Goal: Transaction & Acquisition: Purchase product/service

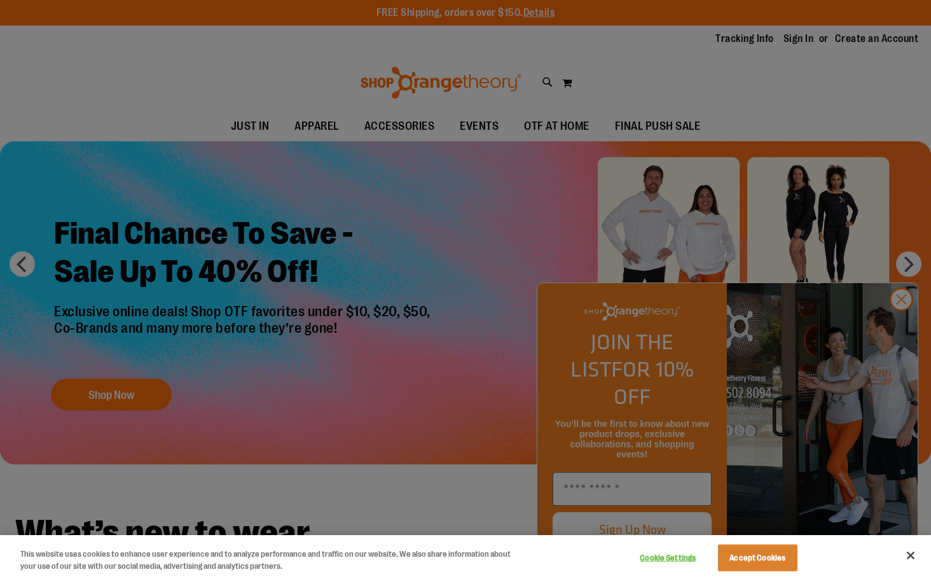
type input "**********"
click at [753, 559] on button "Accept Cookies" at bounding box center [758, 558] width 80 height 27
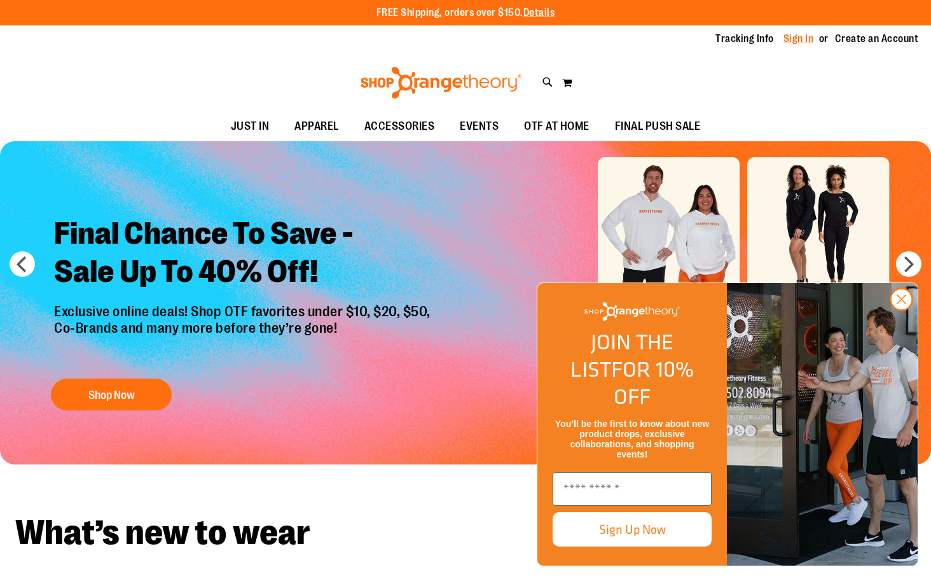
click at [786, 34] on link "Sign In" at bounding box center [799, 39] width 31 height 14
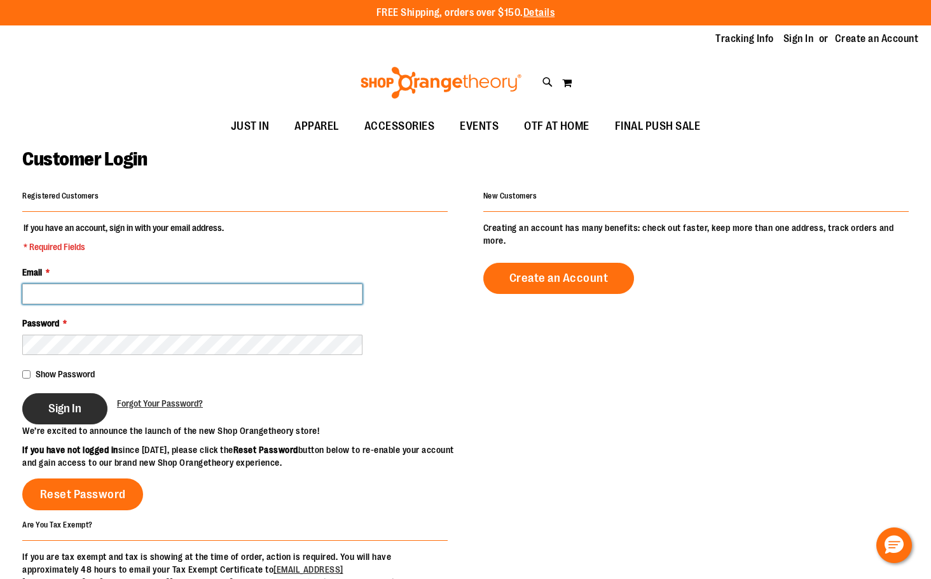
type input "**********"
click at [62, 408] on span "Sign In" at bounding box center [64, 408] width 33 height 14
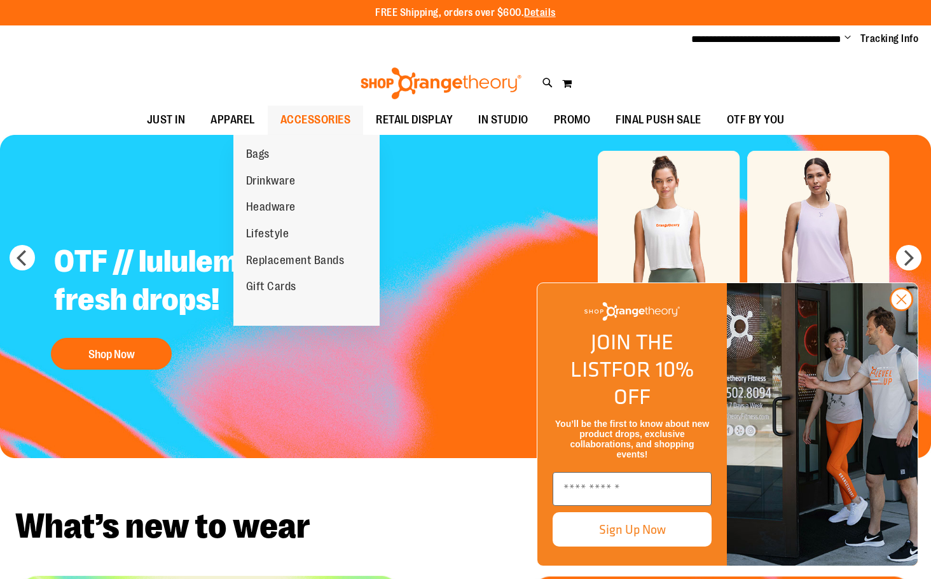
type input "**********"
click at [281, 120] on span "ACCESSORIES" at bounding box center [316, 120] width 71 height 29
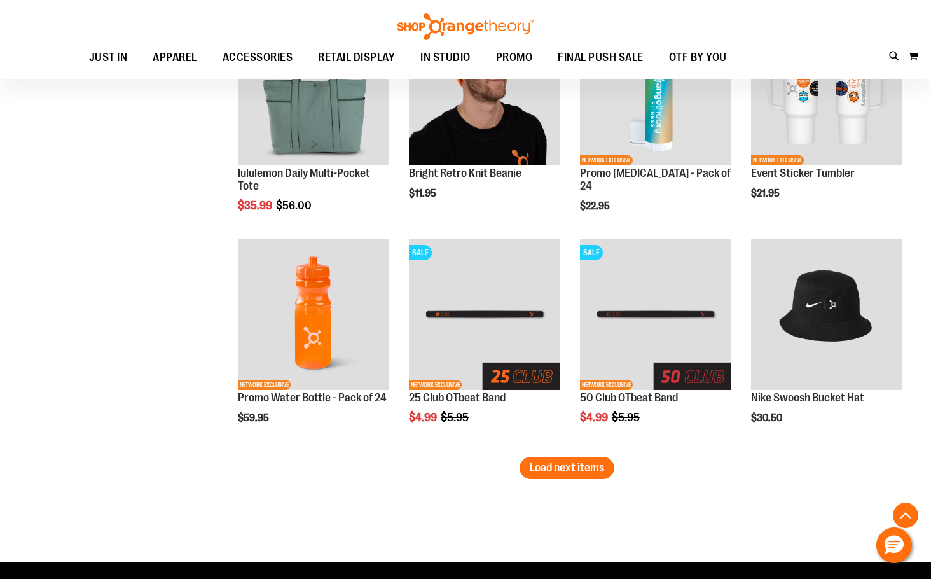
scroll to position [1908, 0]
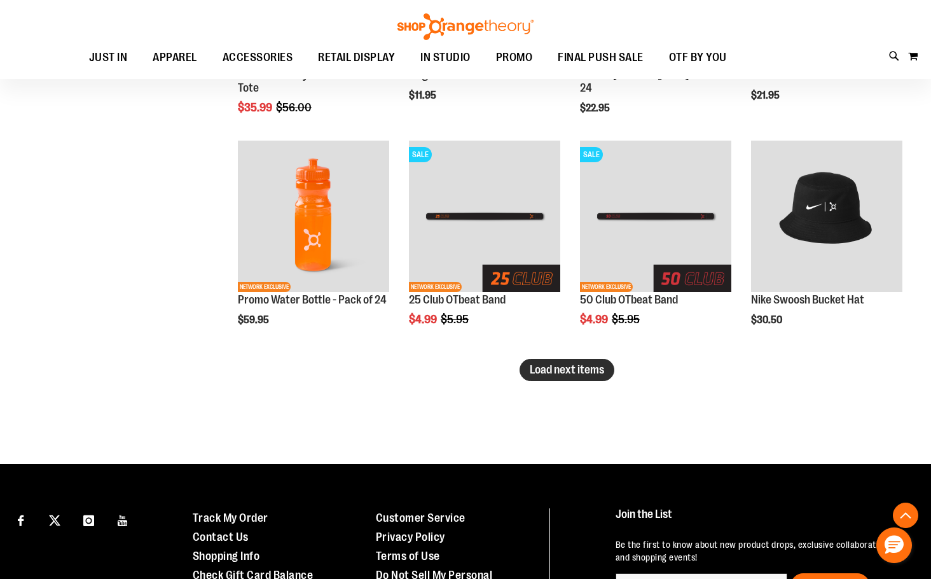
type input "**********"
click at [558, 373] on span "Load next items" at bounding box center [567, 369] width 74 height 13
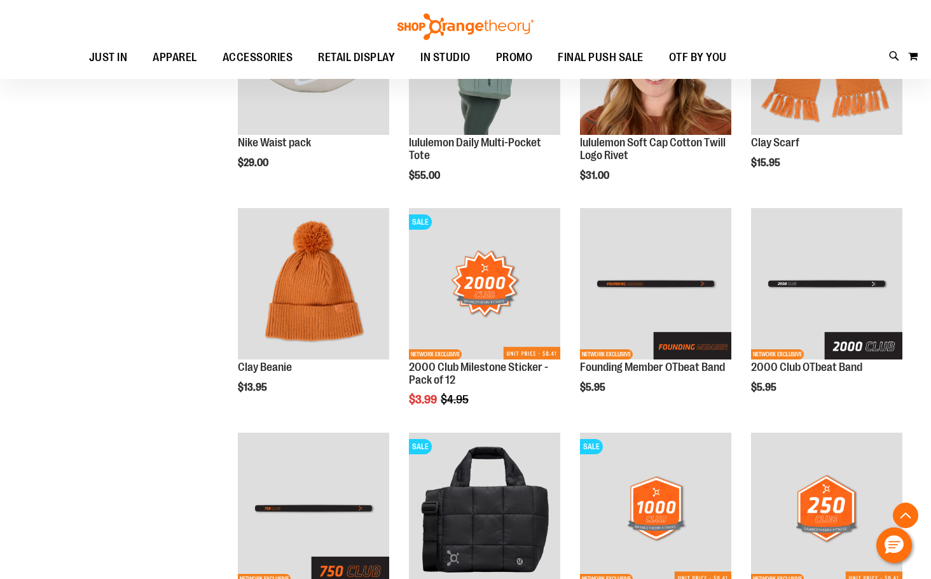
scroll to position [2608, 0]
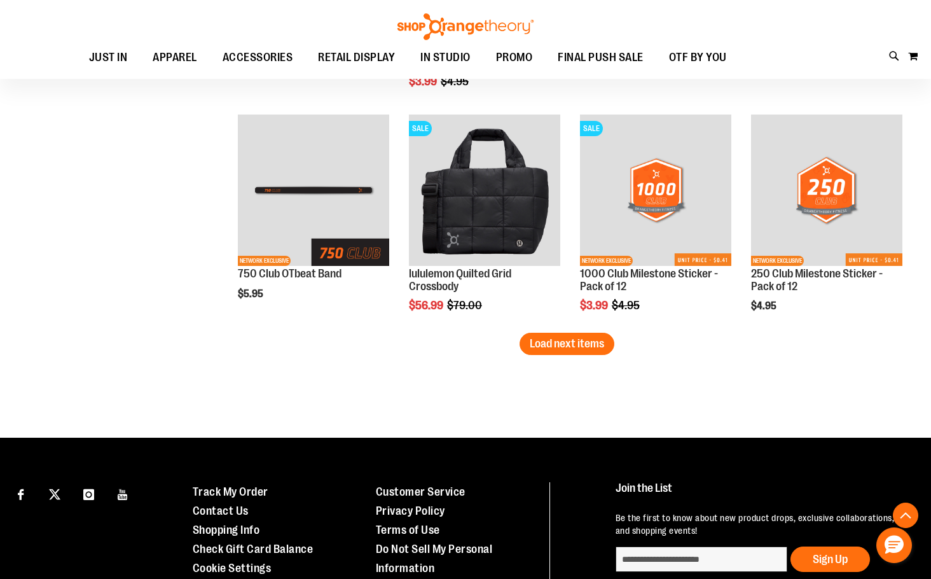
click at [553, 350] on button "Load next items" at bounding box center [567, 344] width 95 height 22
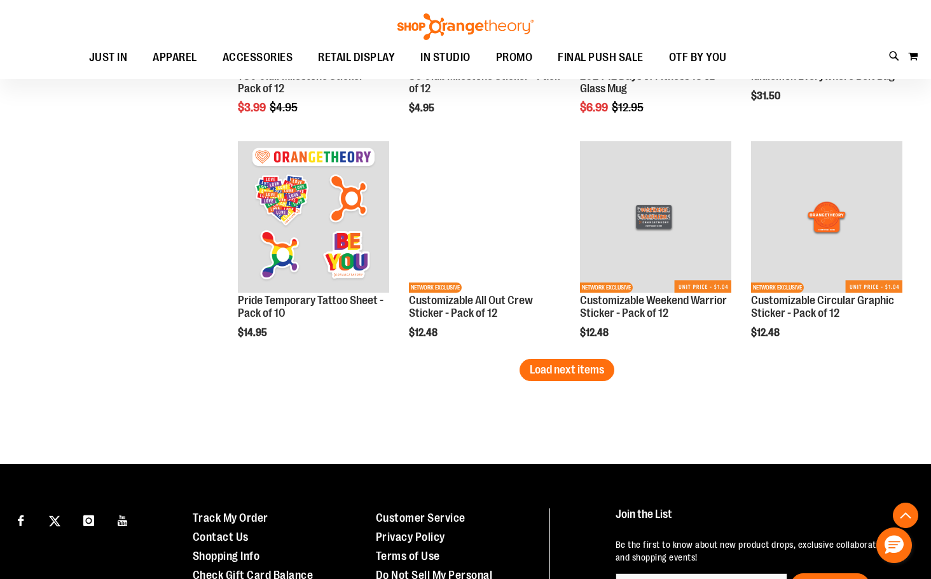
scroll to position [3371, 0]
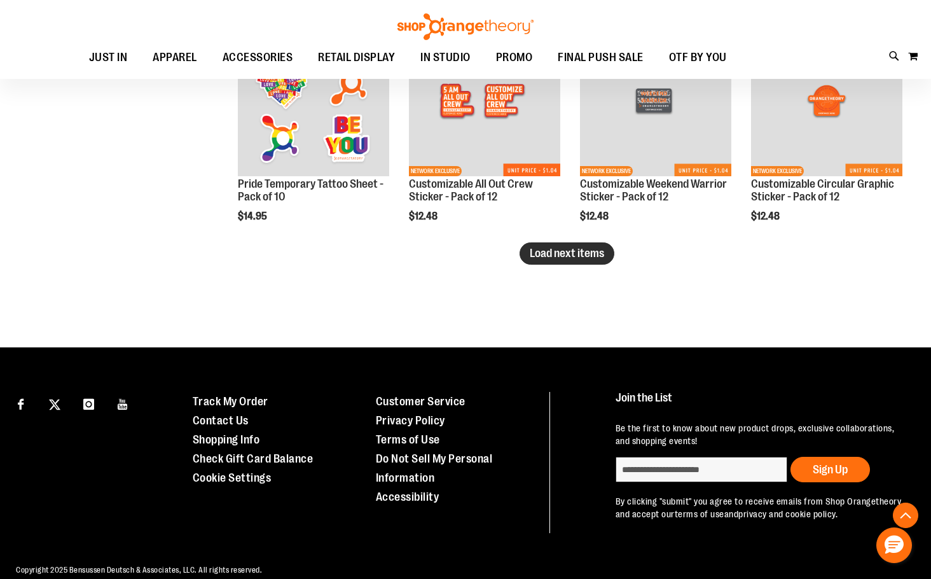
click at [583, 263] on button "Load next items" at bounding box center [567, 253] width 95 height 22
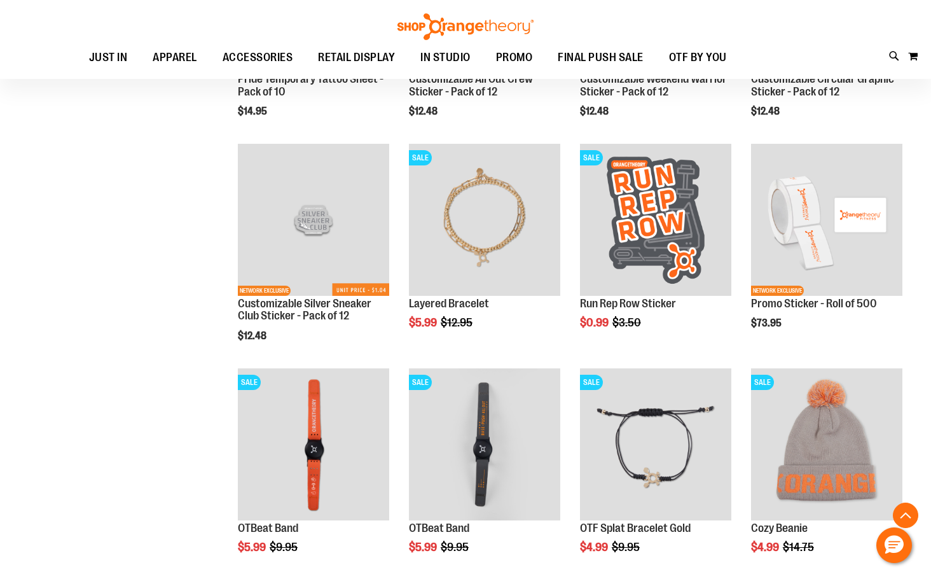
scroll to position [3689, 0]
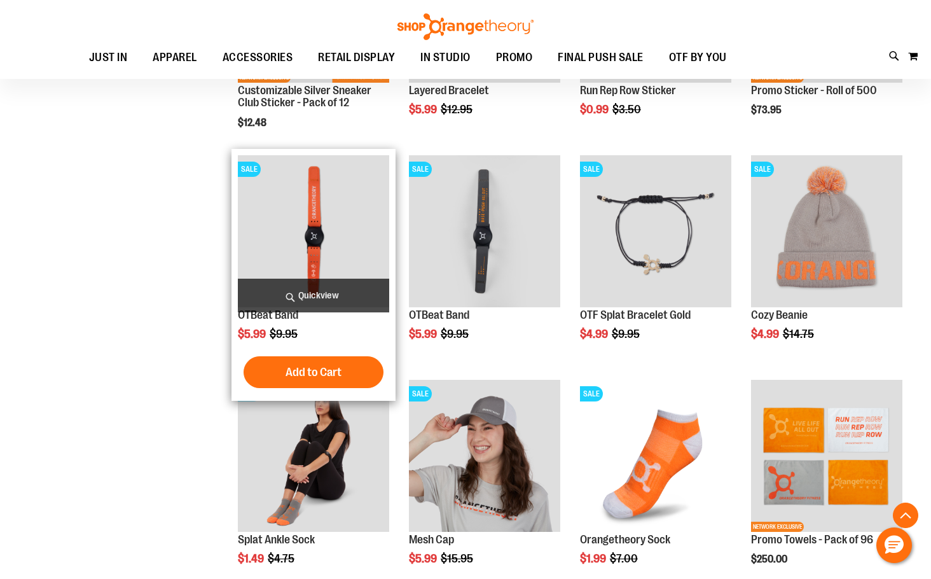
click at [318, 370] on span "Add to Cart" at bounding box center [314, 372] width 56 height 14
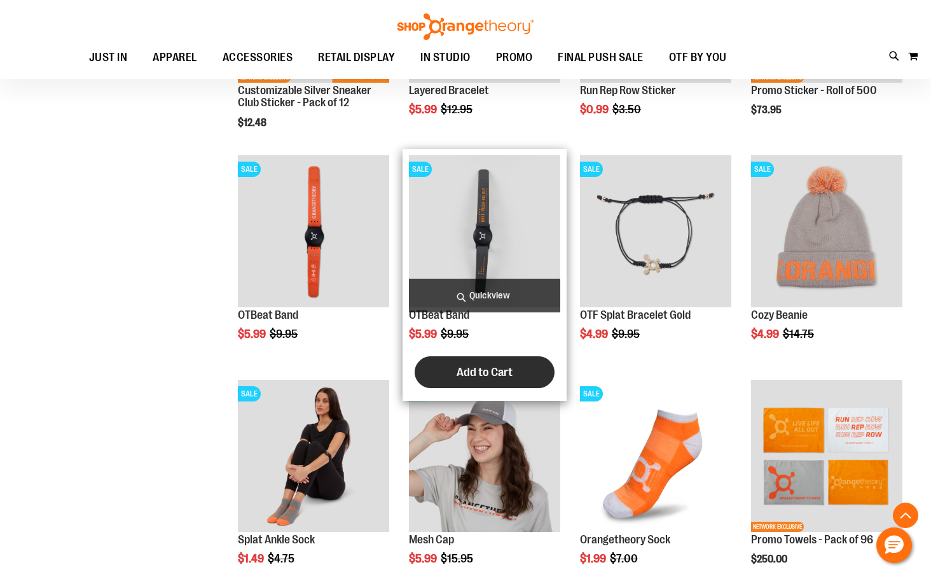
click at [470, 373] on span "Add to Cart" at bounding box center [485, 372] width 56 height 14
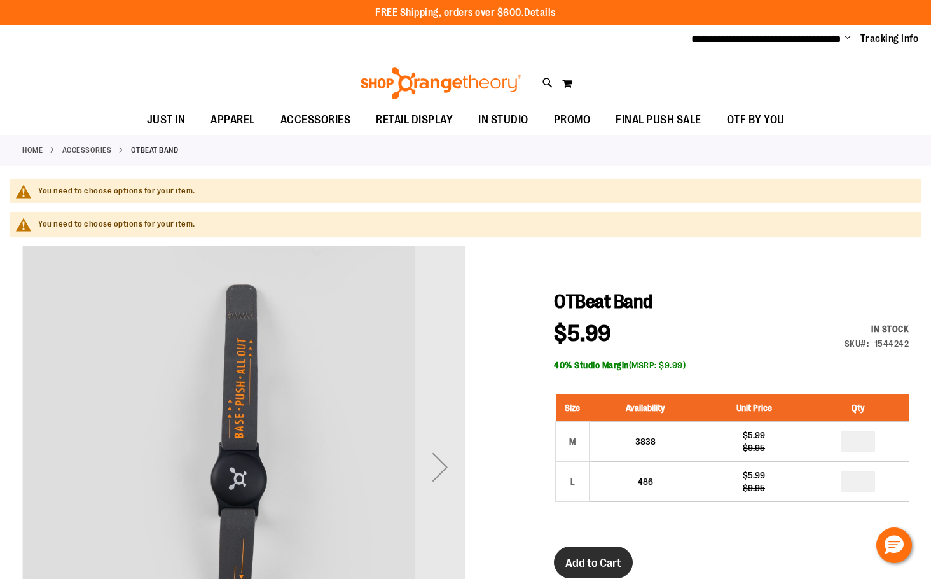
type input "**********"
click at [607, 560] on span "Add to Cart" at bounding box center [594, 563] width 56 height 14
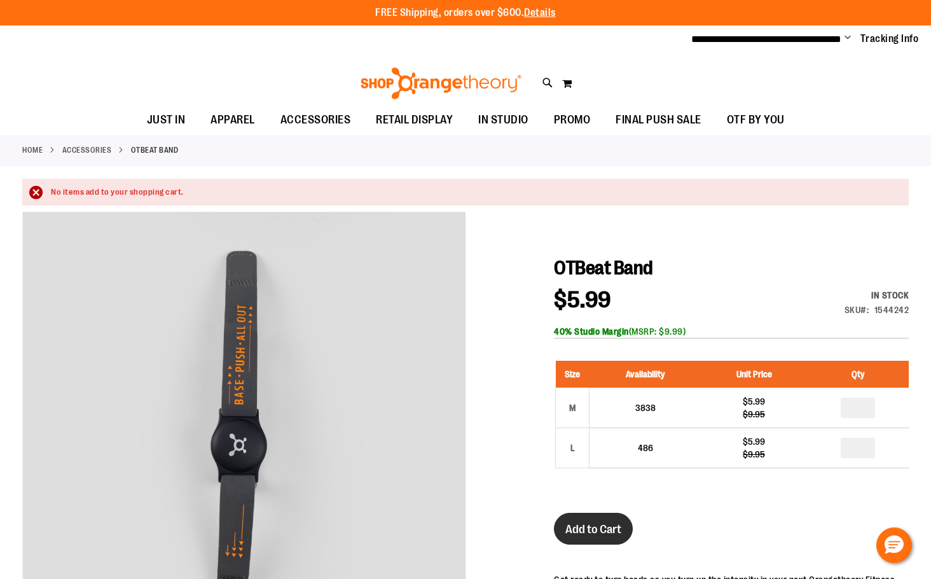
click at [598, 536] on span "Add to Cart" at bounding box center [594, 529] width 56 height 14
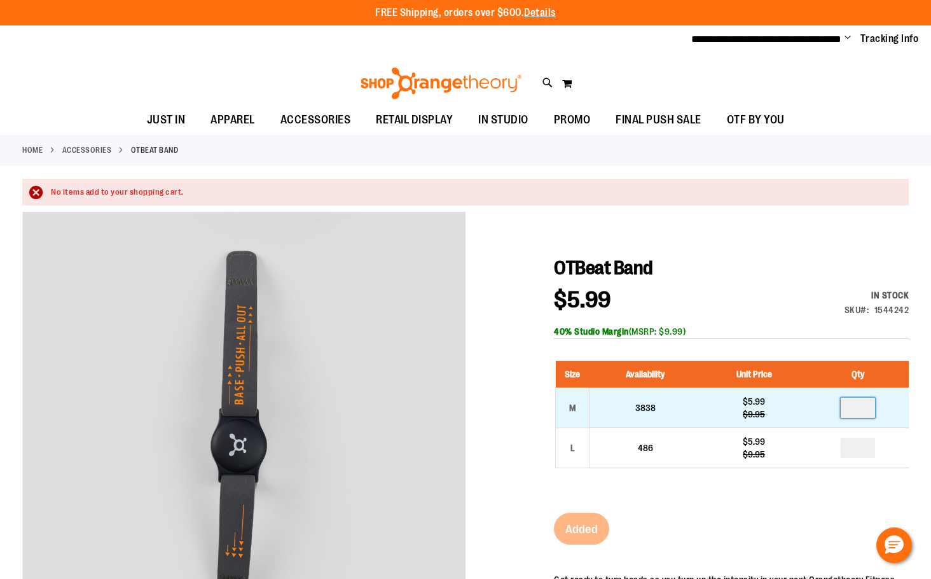
click at [863, 407] on input "number" at bounding box center [858, 408] width 34 height 20
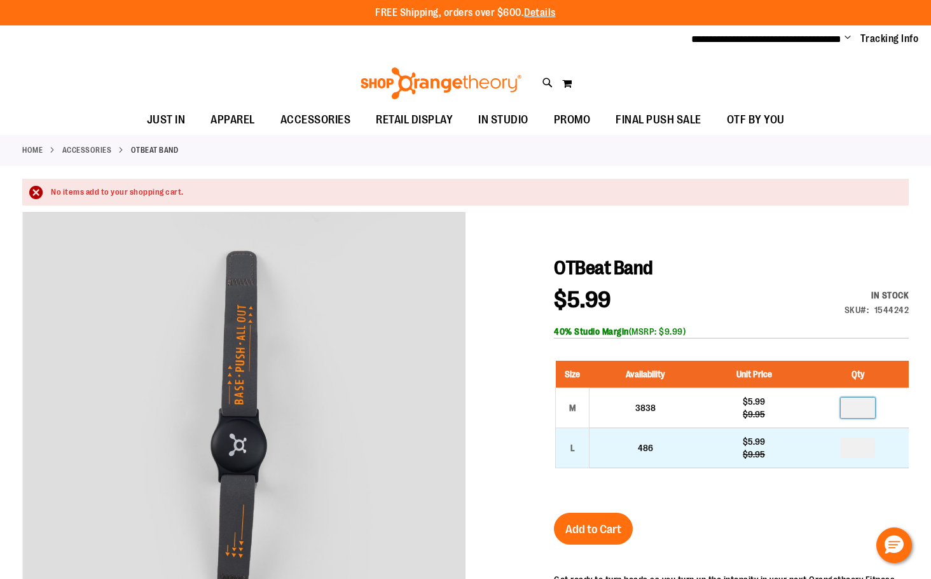
type input "*"
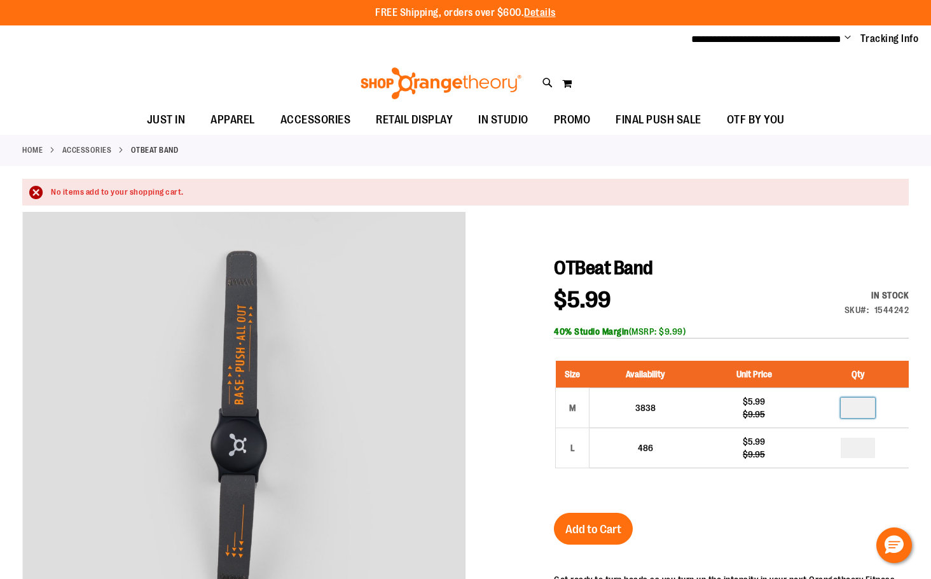
type input "*"
click at [621, 529] on span "Add to Cart" at bounding box center [594, 529] width 56 height 14
click at [565, 85] on button "My Cart 0" at bounding box center [567, 83] width 11 height 20
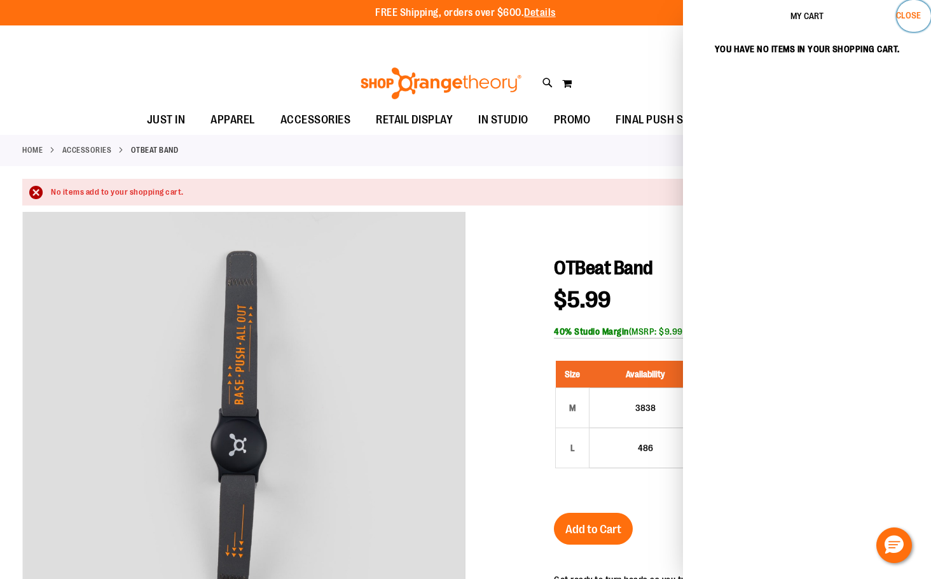
click at [907, 12] on span "Close" at bounding box center [908, 15] width 25 height 10
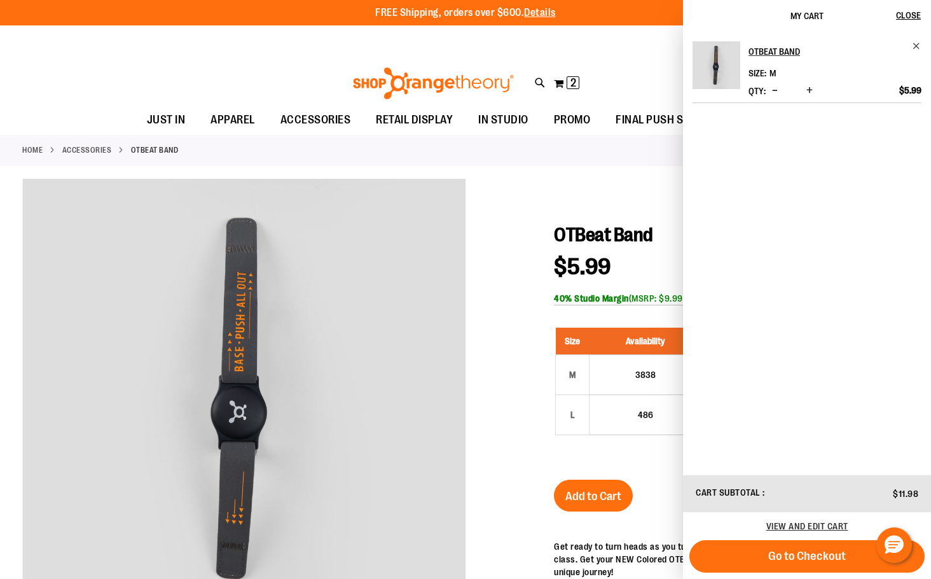
click at [599, 76] on div "Toggle Nav Search Popular Suggestions Advanced Search" at bounding box center [465, 80] width 931 height 52
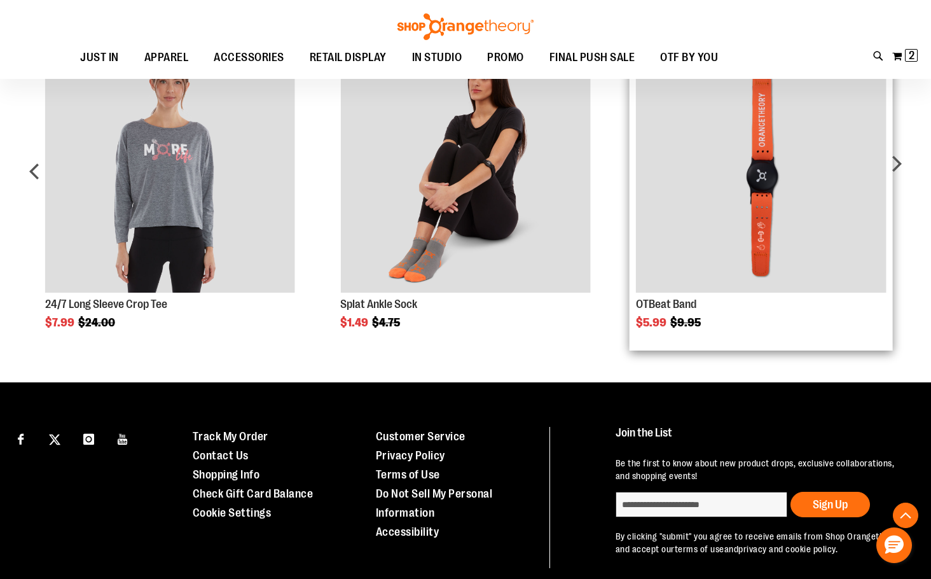
scroll to position [890, 0]
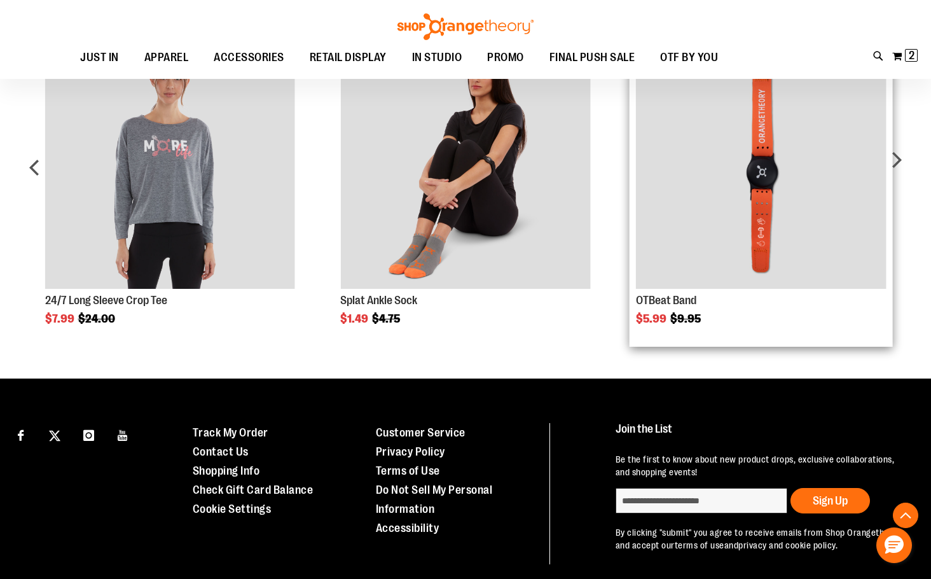
click at [735, 228] on img "Product Page Link" at bounding box center [761, 164] width 251 height 251
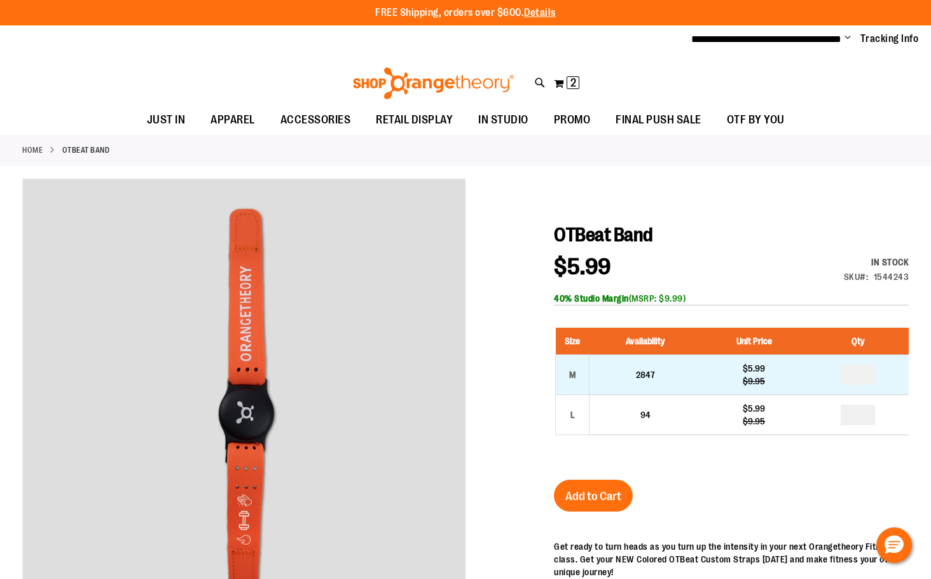
type input "**********"
click at [870, 377] on input "number" at bounding box center [858, 375] width 34 height 20
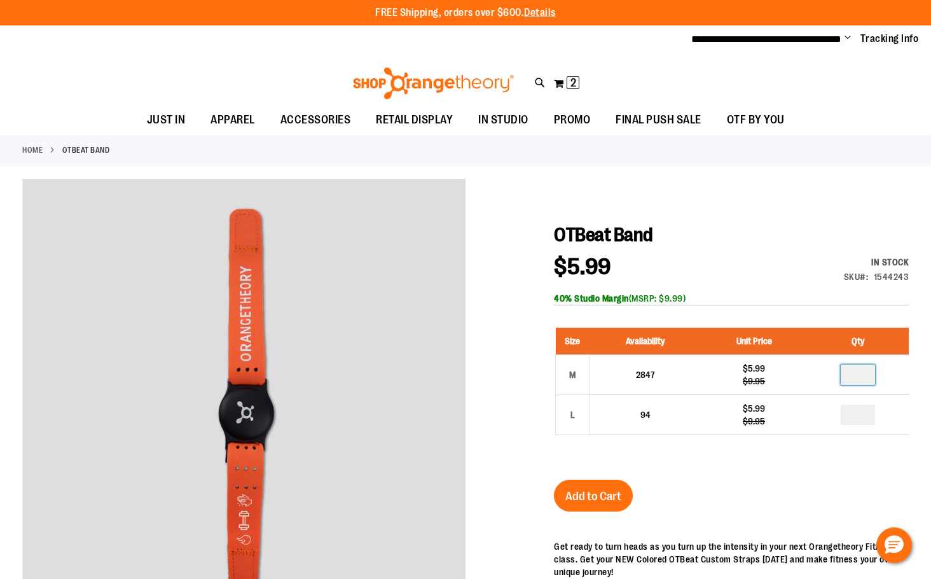
type input "*"
click at [625, 506] on button "Add to Cart" at bounding box center [593, 496] width 79 height 32
click at [562, 78] on button "My Cart 2 2 items" at bounding box center [566, 83] width 27 height 20
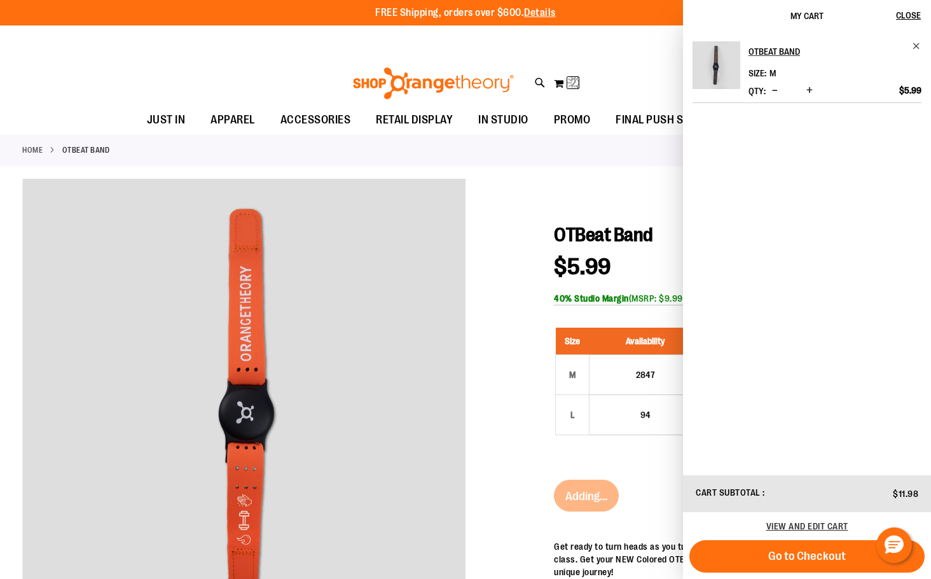
click at [812, 88] on span "Increase product quantity" at bounding box center [810, 90] width 6 height 13
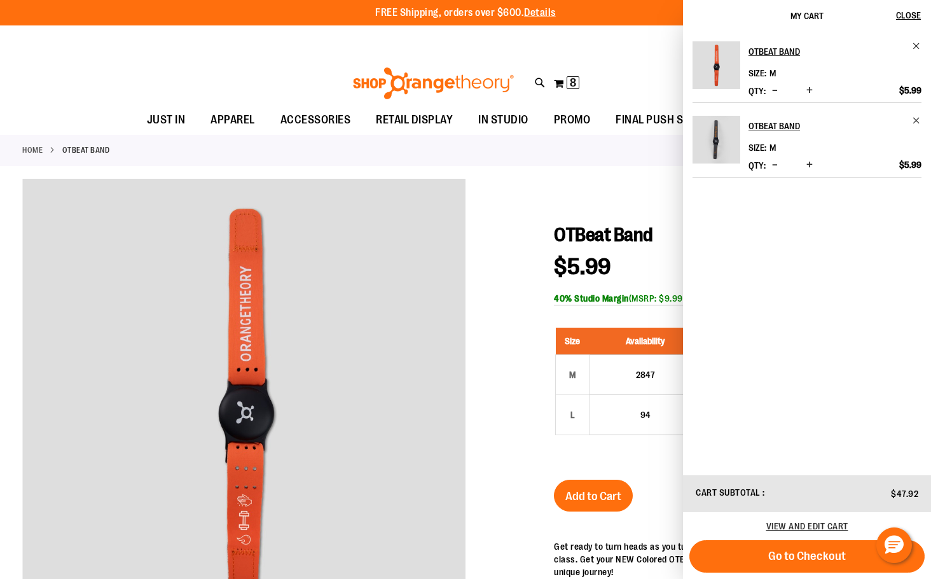
click at [813, 90] on span "Increase product quantity" at bounding box center [810, 90] width 6 height 13
click at [811, 167] on span "Increase product quantity" at bounding box center [810, 164] width 6 height 13
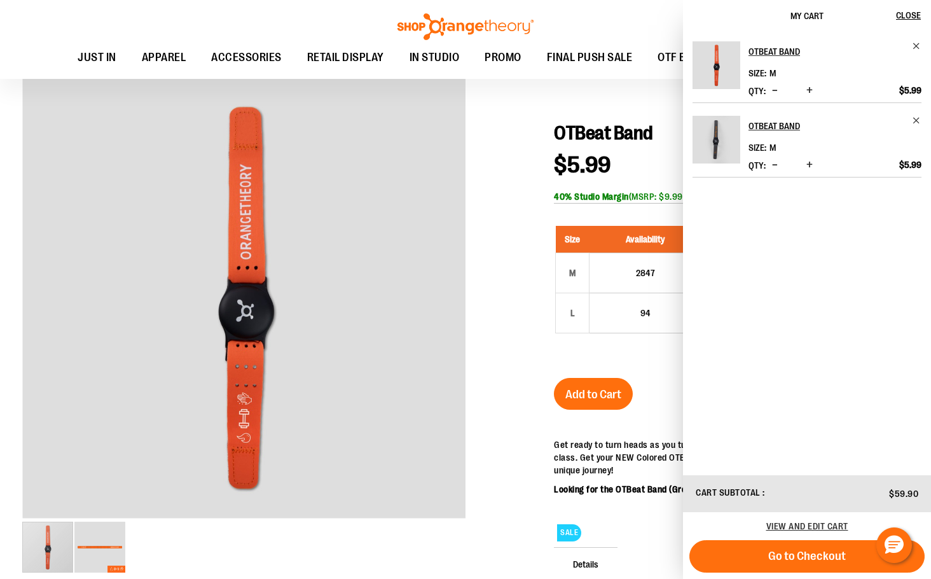
scroll to position [127, 0]
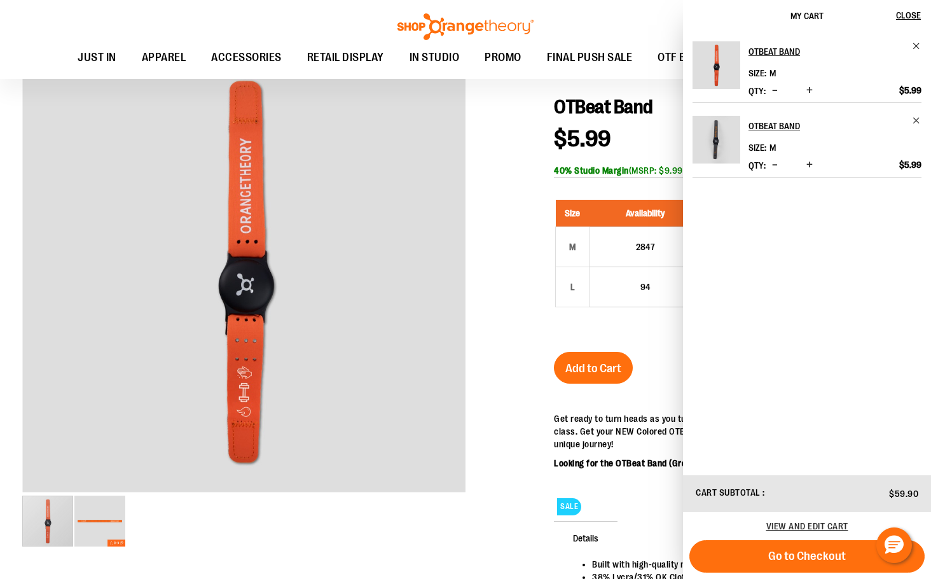
click at [765, 549] on button "Go to Checkout" at bounding box center [807, 556] width 235 height 32
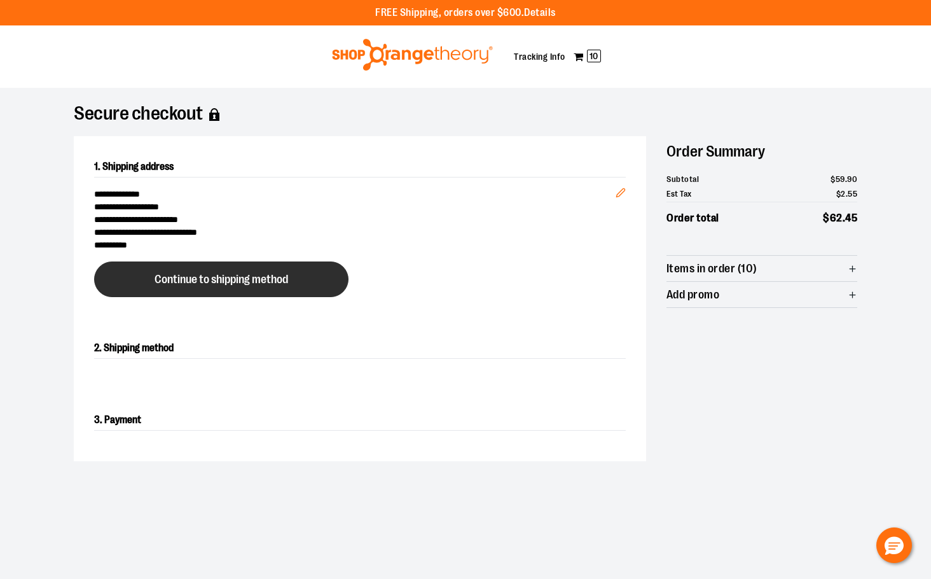
click at [313, 287] on button "Continue to shipping method" at bounding box center [221, 279] width 254 height 36
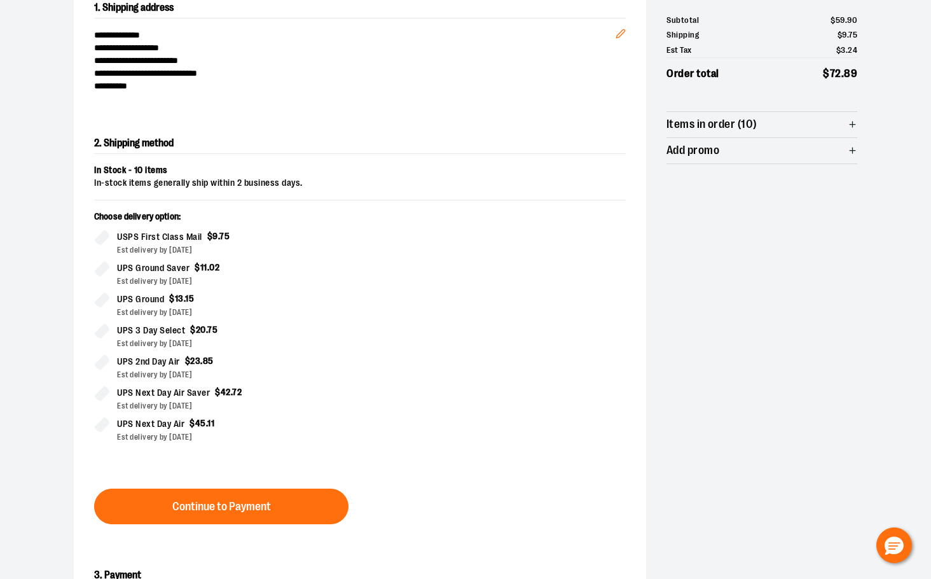
scroll to position [217, 0]
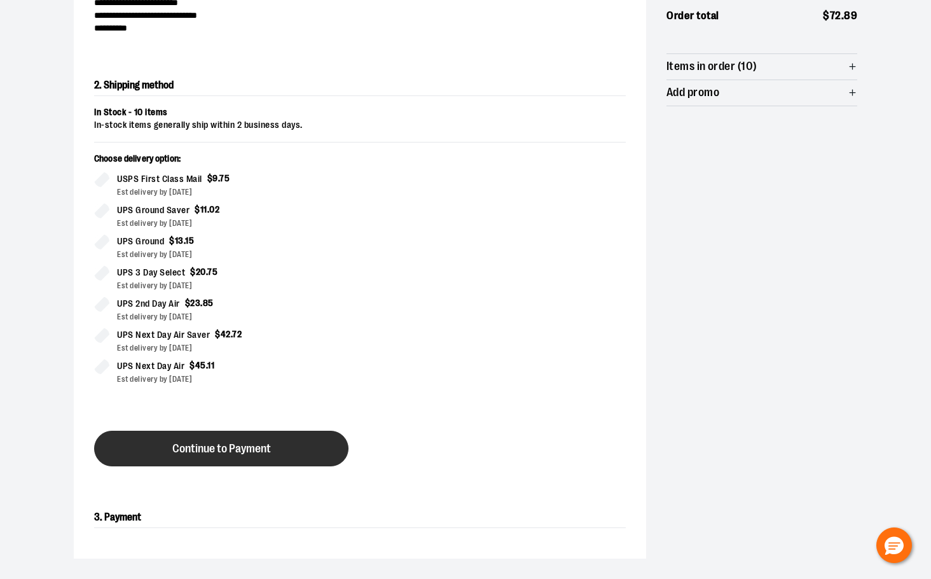
click at [286, 454] on button "Continue to Payment" at bounding box center [221, 449] width 254 height 36
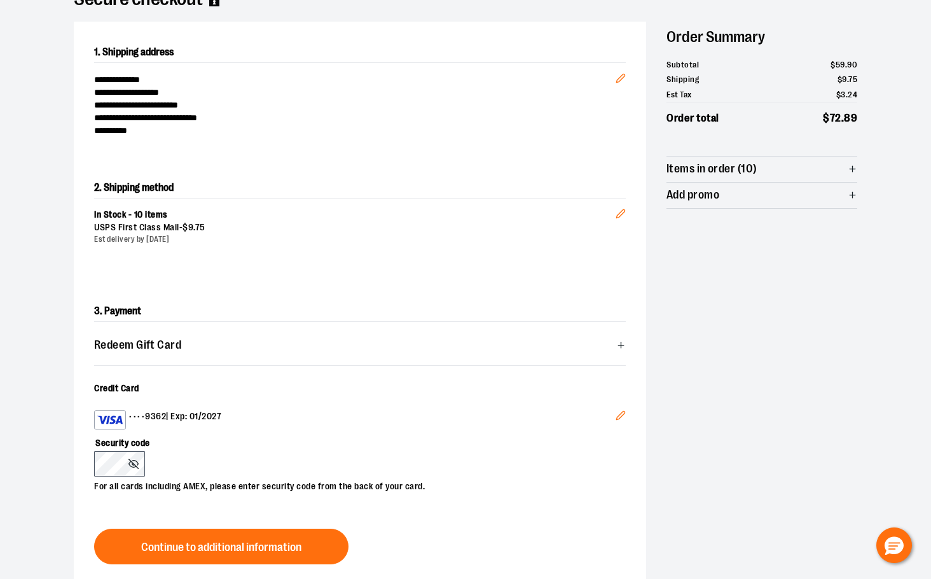
scroll to position [0, 0]
